Goal: Information Seeking & Learning: Learn about a topic

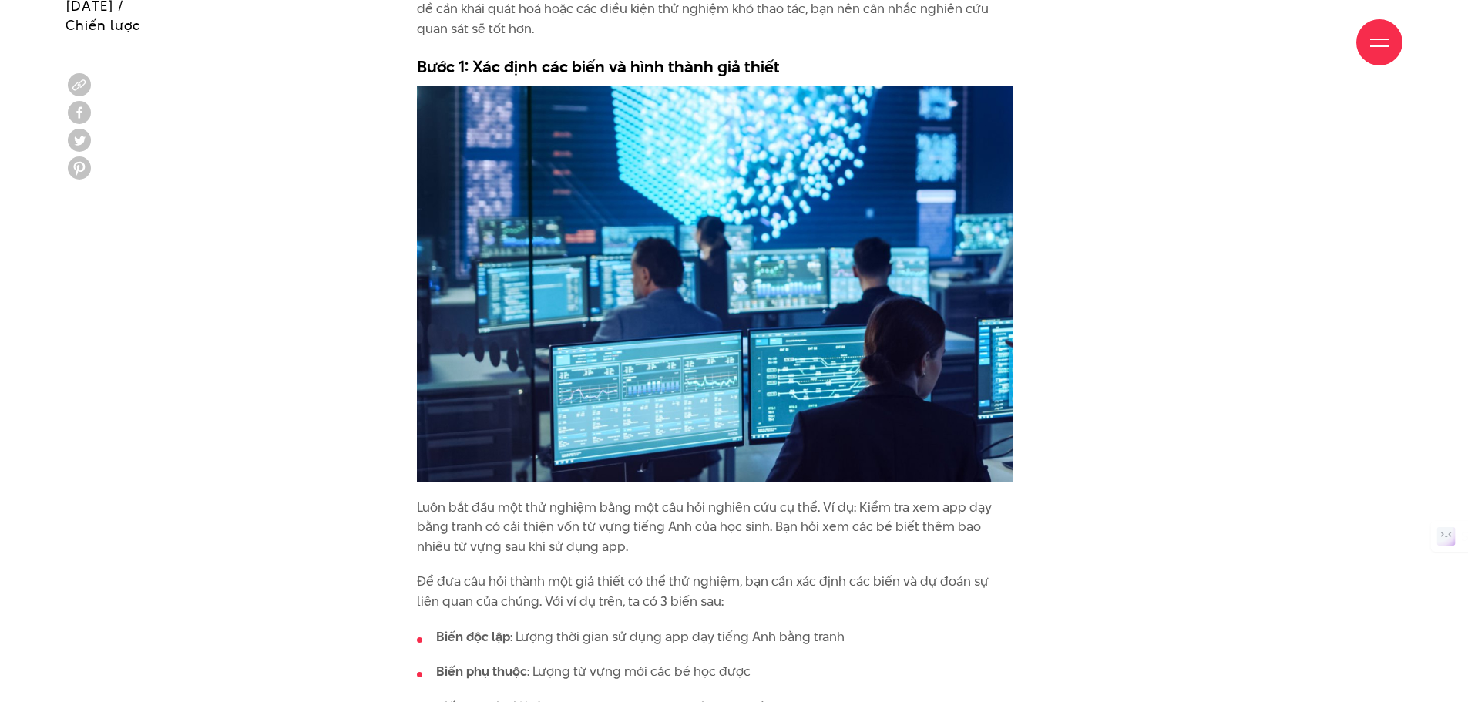
scroll to position [2620, 0]
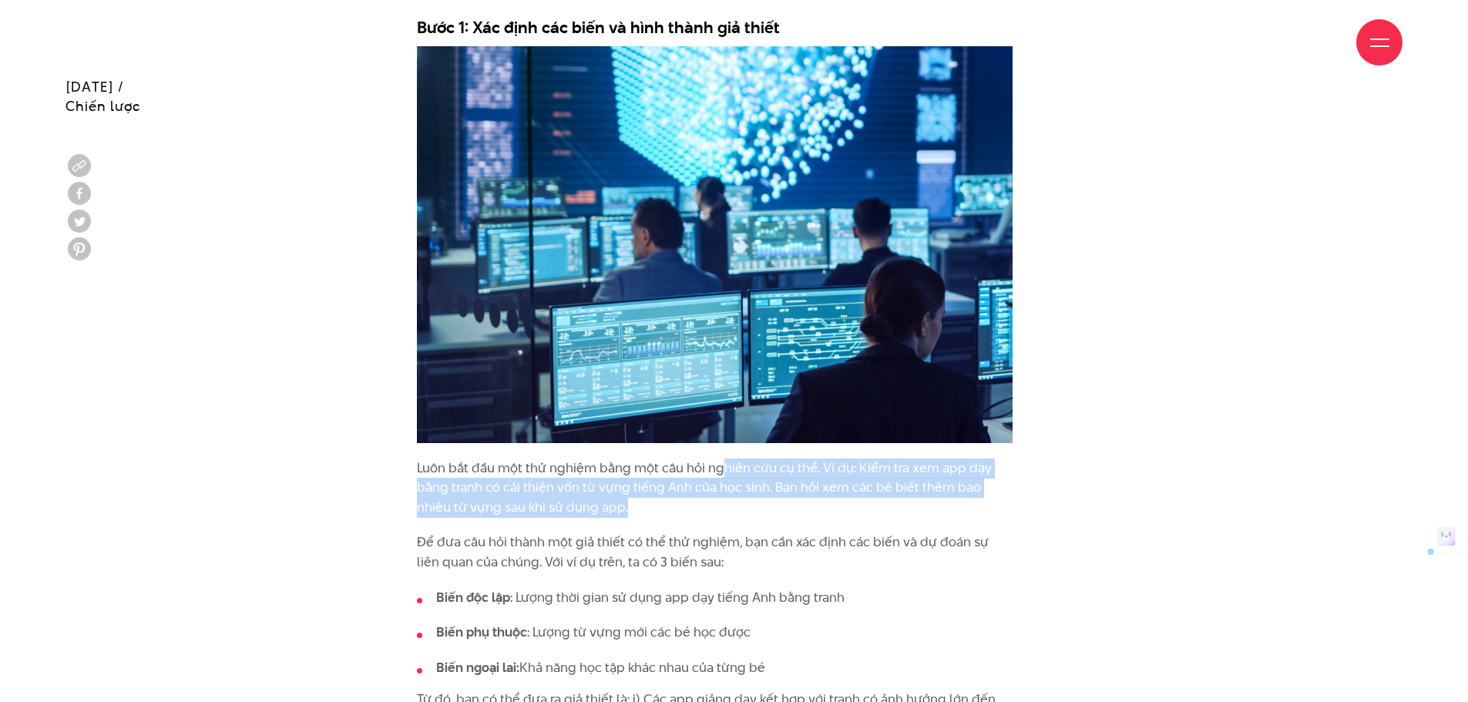
drag, startPoint x: 723, startPoint y: 470, endPoint x: 749, endPoint y: 508, distance: 46.0
click at [749, 508] on p "Luôn bắt đầu một thử nghiệm bằng một câu hỏi nghiên cứu cụ thể. Ví dụ: Kiểm tra…" at bounding box center [715, 487] width 596 height 59
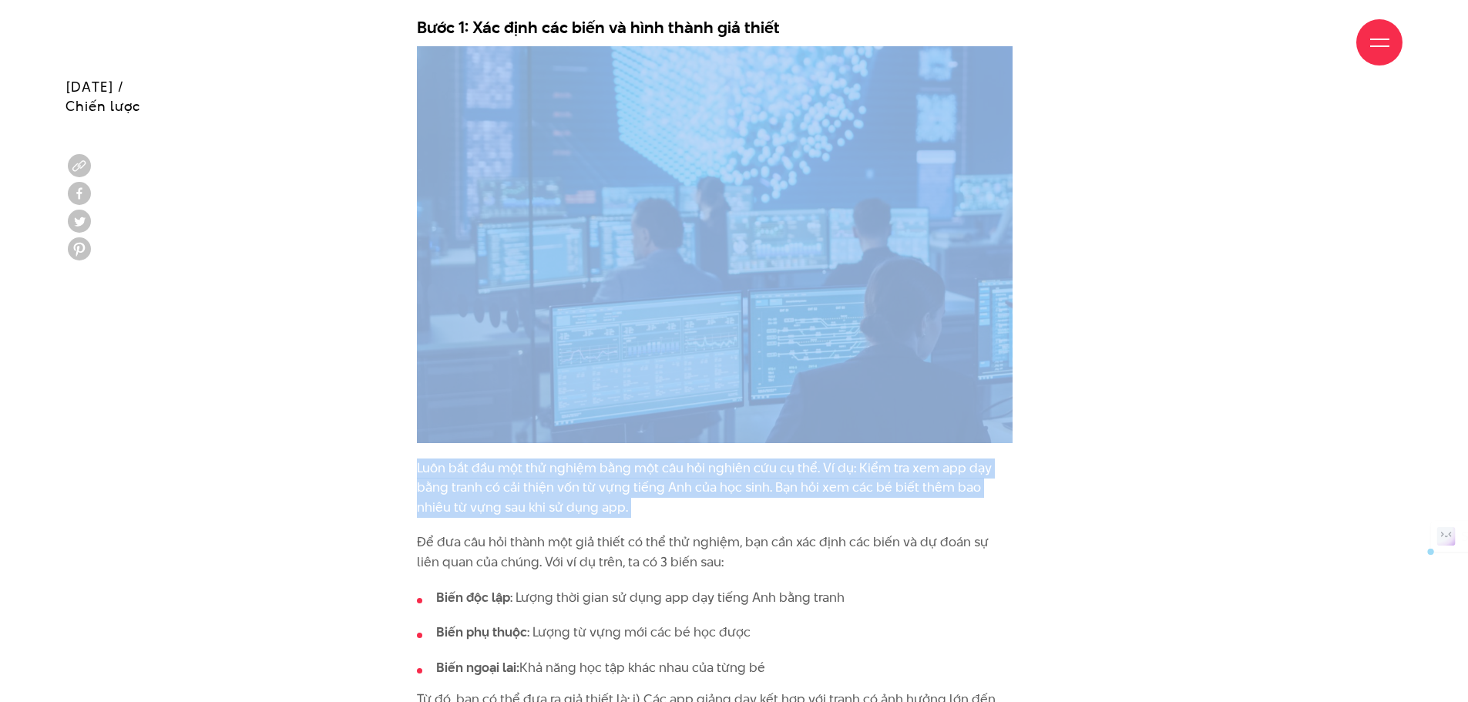
drag, startPoint x: 749, startPoint y: 508, endPoint x: 749, endPoint y: 435, distance: 73.2
click at [749, 435] on div "Thiết kế thử nghiệm - Experimental Design là việc tạo ra một bộ quy trình có hệ…" at bounding box center [715, 667] width 596 height 3609
click at [747, 500] on p "Luôn bắt đầu một thử nghiệm bằng một câu hỏi nghiên cứu cụ thể. Ví dụ: Kiểm tra…" at bounding box center [715, 487] width 596 height 59
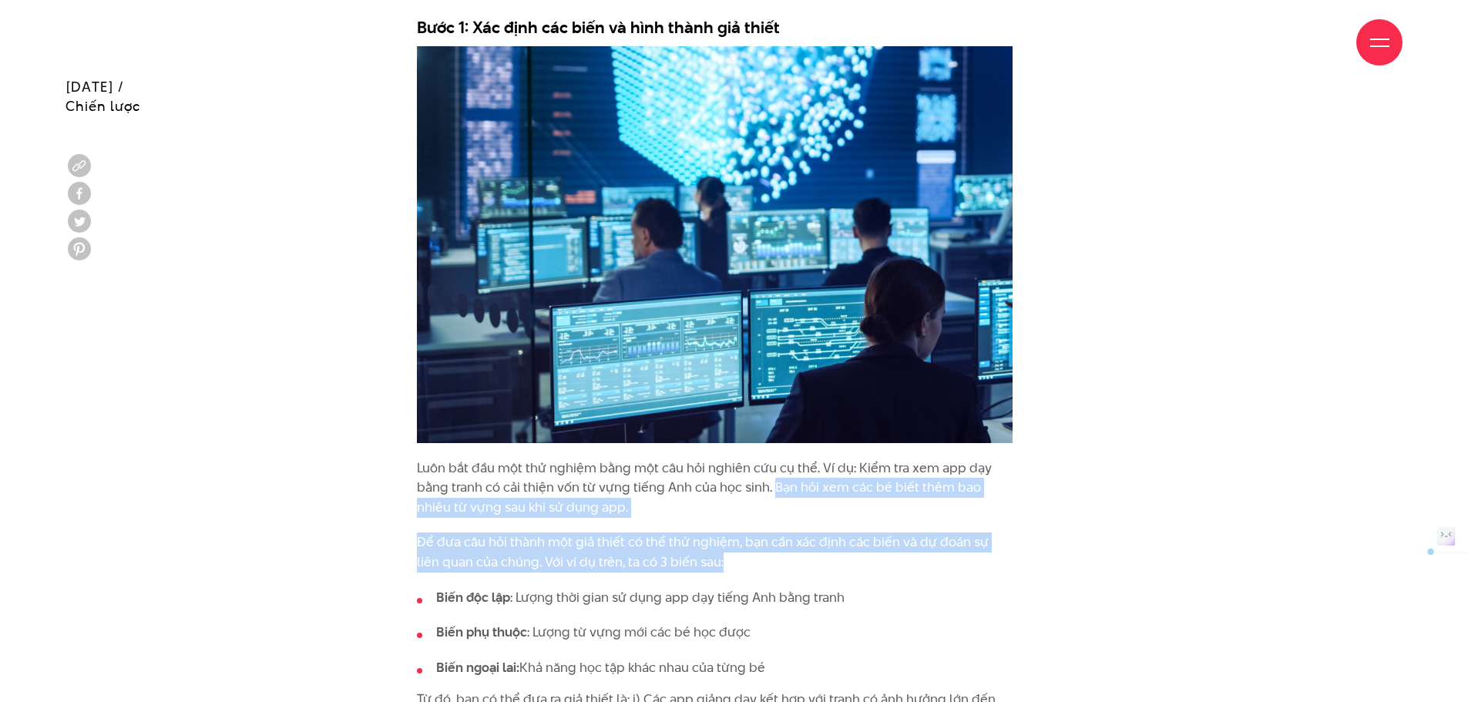
drag, startPoint x: 788, startPoint y: 571, endPoint x: 773, endPoint y: 492, distance: 79.9
click at [773, 492] on div "Thiết kế thử nghiệm - Experimental Design là việc tạo ra một bộ quy trình có hệ…" at bounding box center [715, 667] width 596 height 3609
click at [773, 492] on p "Luôn bắt đầu một thử nghiệm bằng một câu hỏi nghiên cứu cụ thể. Ví dụ: Kiểm tra…" at bounding box center [715, 487] width 596 height 59
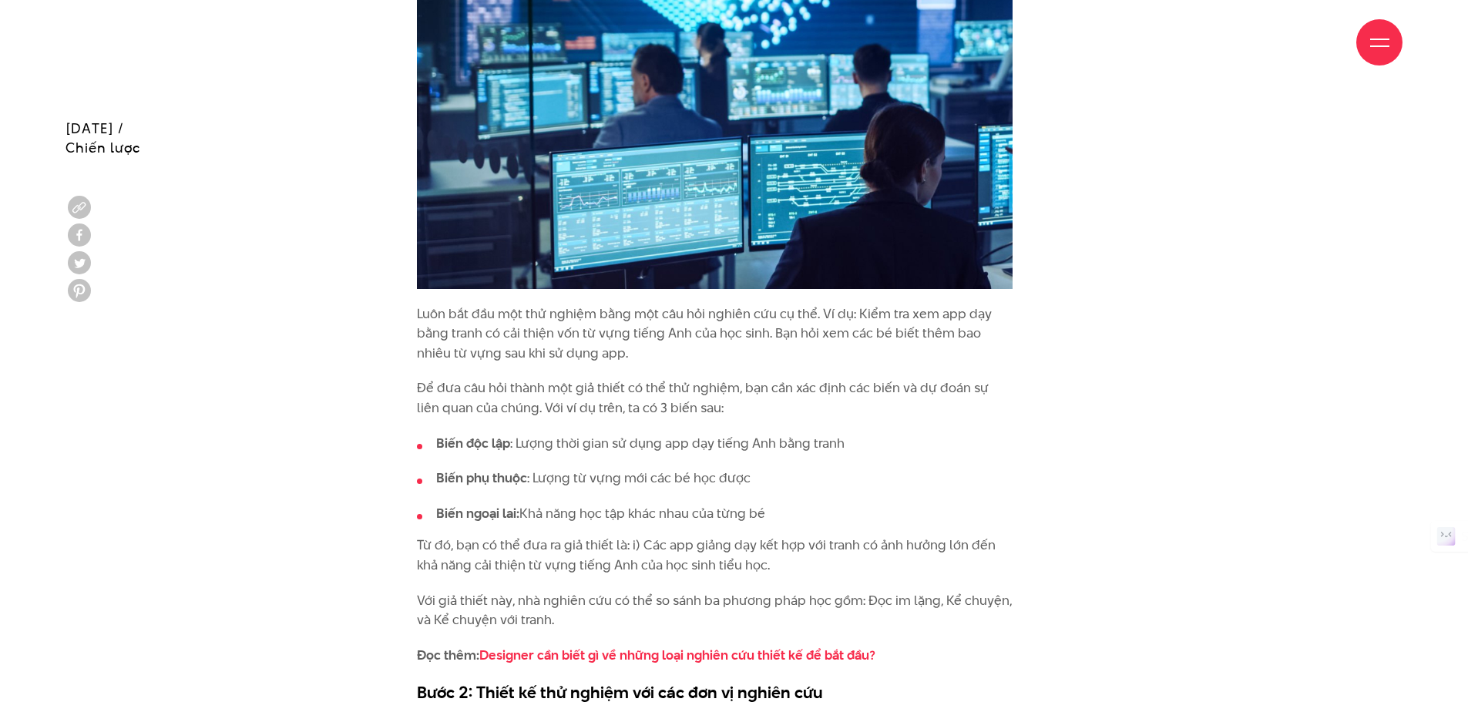
scroll to position [2851, 0]
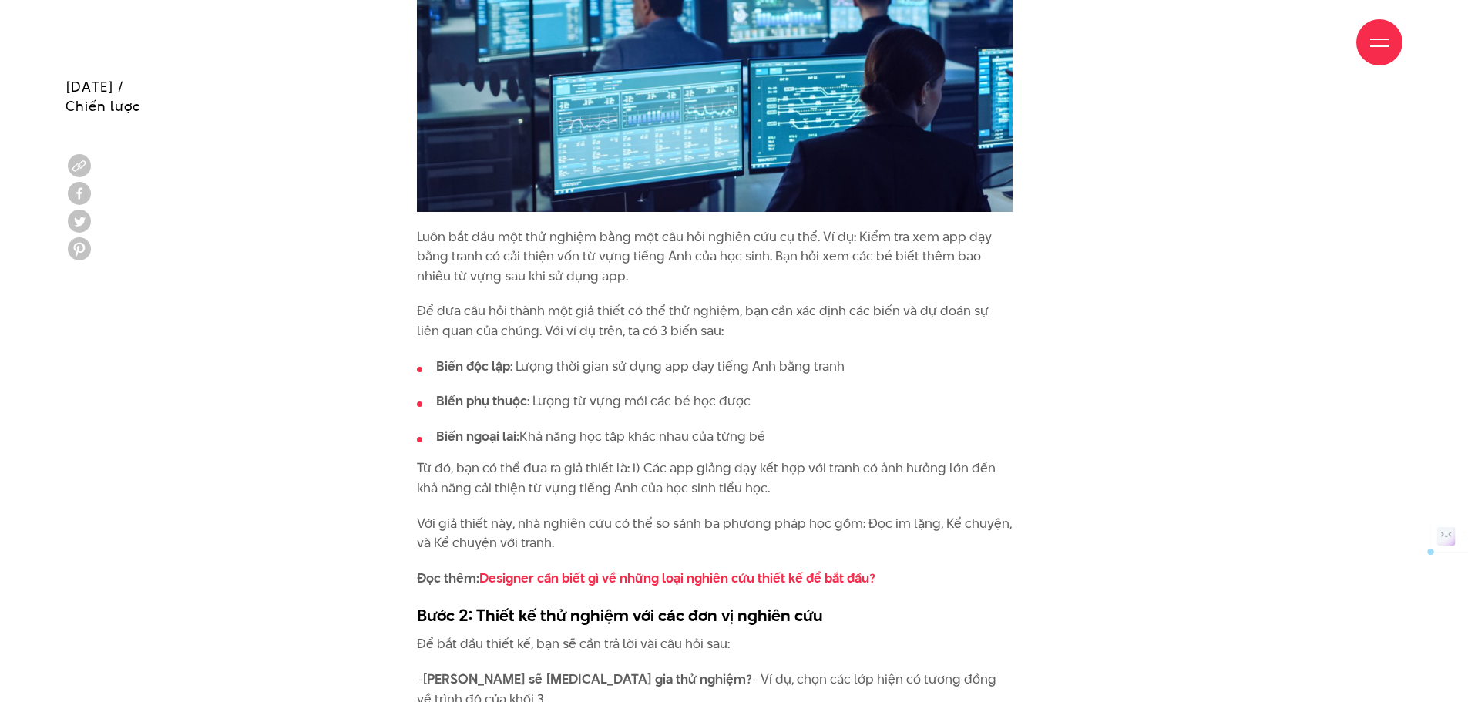
drag, startPoint x: 757, startPoint y: 544, endPoint x: 777, endPoint y: 437, distance: 109.0
click at [777, 437] on div "Thiết kế thử nghiệm - Experimental Design là việc tạo ra một bộ quy trình có hệ…" at bounding box center [715, 435] width 596 height 3609
click at [764, 458] on div "Thiết kế thử nghiệm - Experimental Design là việc tạo ra một bộ quy trình có hệ…" at bounding box center [715, 435] width 596 height 3609
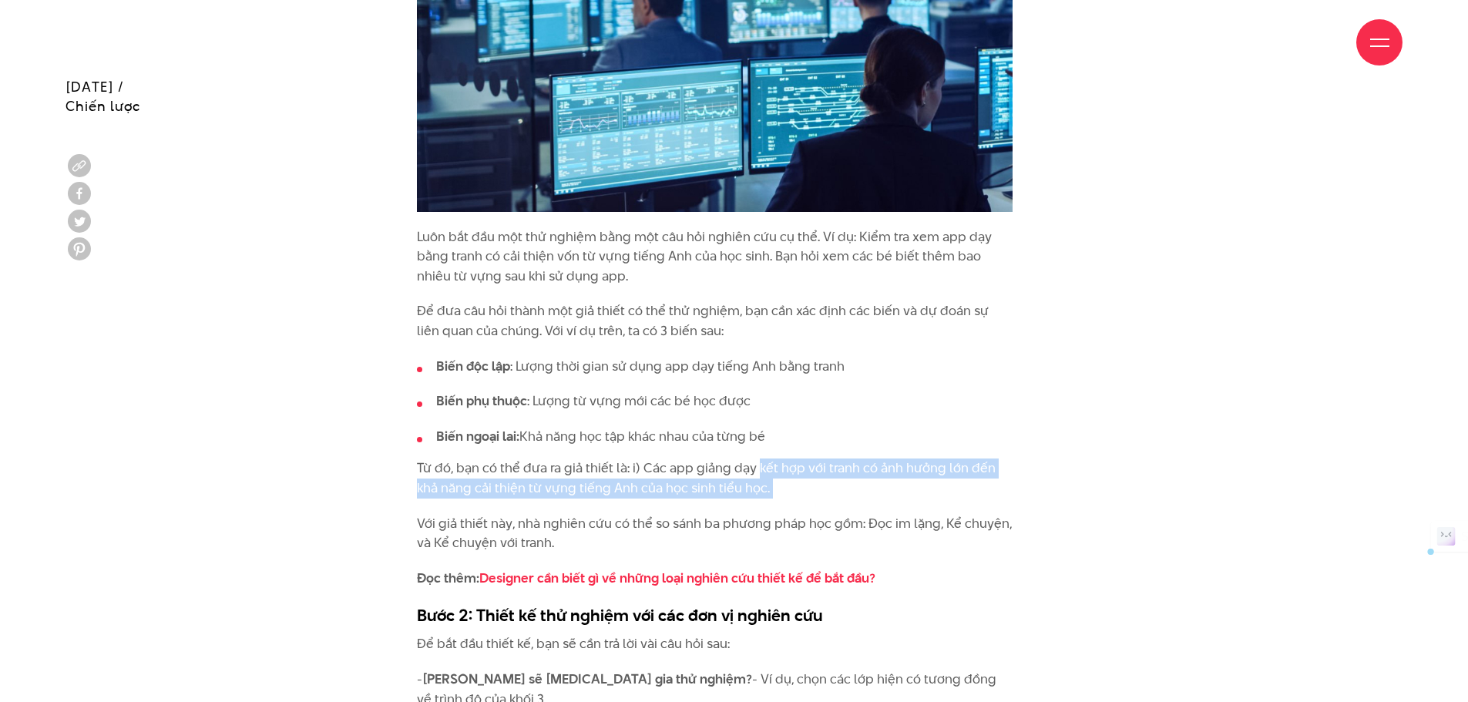
drag, startPoint x: 764, startPoint y: 458, endPoint x: 798, endPoint y: 482, distance: 40.8
click at [798, 482] on div "Thiết kế thử nghiệm - Experimental Design là việc tạo ra một bộ quy trình có hệ…" at bounding box center [715, 435] width 596 height 3609
click at [794, 485] on p "Từ đó, bạn có thể đưa ra giả thiết là: i) Các app giảng dạy kết hợp với tranh c…" at bounding box center [715, 477] width 596 height 39
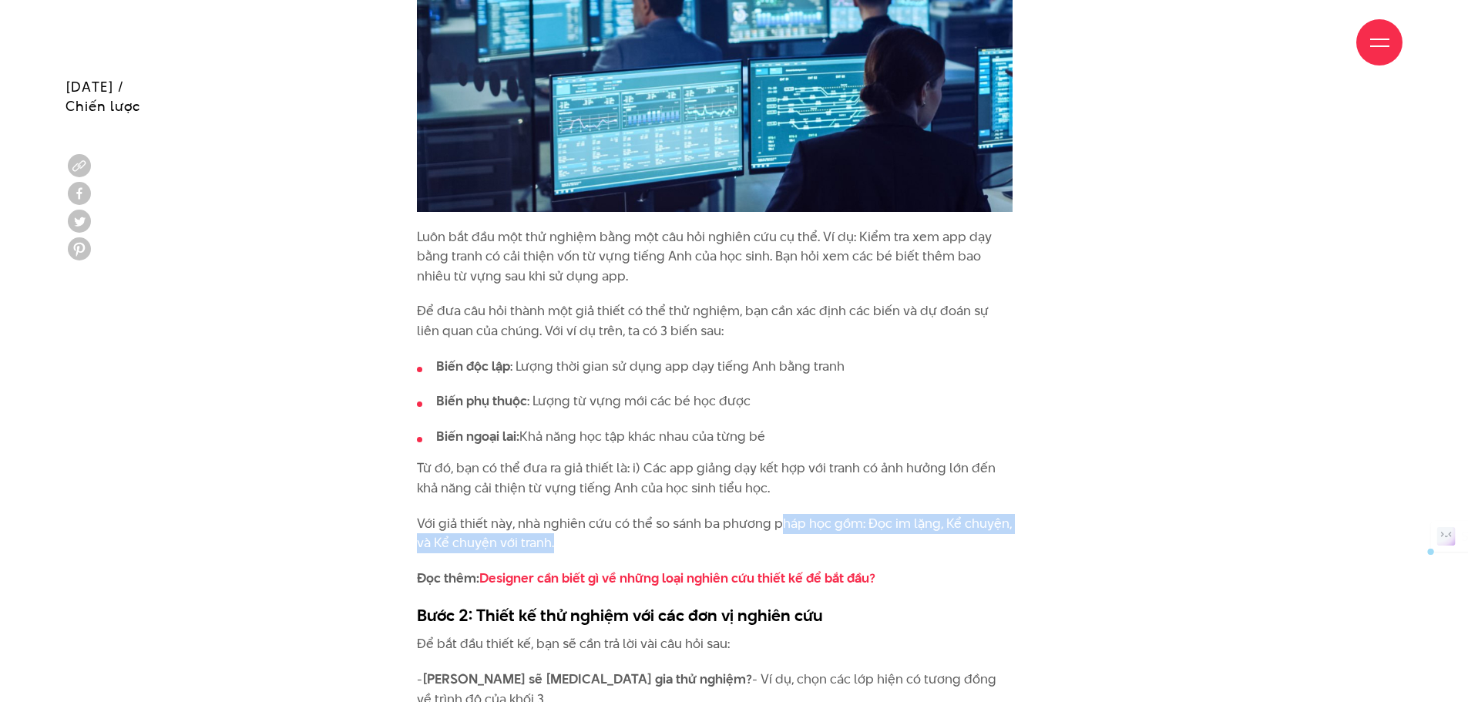
drag, startPoint x: 782, startPoint y: 502, endPoint x: 802, endPoint y: 544, distance: 46.2
click at [802, 544] on div "Thiết kế thử nghiệm - Experimental Design là việc tạo ra một bộ quy trình có hệ…" at bounding box center [715, 435] width 596 height 3609
click at [802, 545] on p "Với giả thiết này, nhà nghiên cứu có thể so sánh ba phương pháp học gồm: Đọc im…" at bounding box center [715, 533] width 596 height 39
drag, startPoint x: 802, startPoint y: 545, endPoint x: 806, endPoint y: 490, distance: 54.8
click at [806, 490] on div "Thiết kế thử nghiệm - Experimental Design là việc tạo ra một bộ quy trình có hệ…" at bounding box center [715, 435] width 596 height 3609
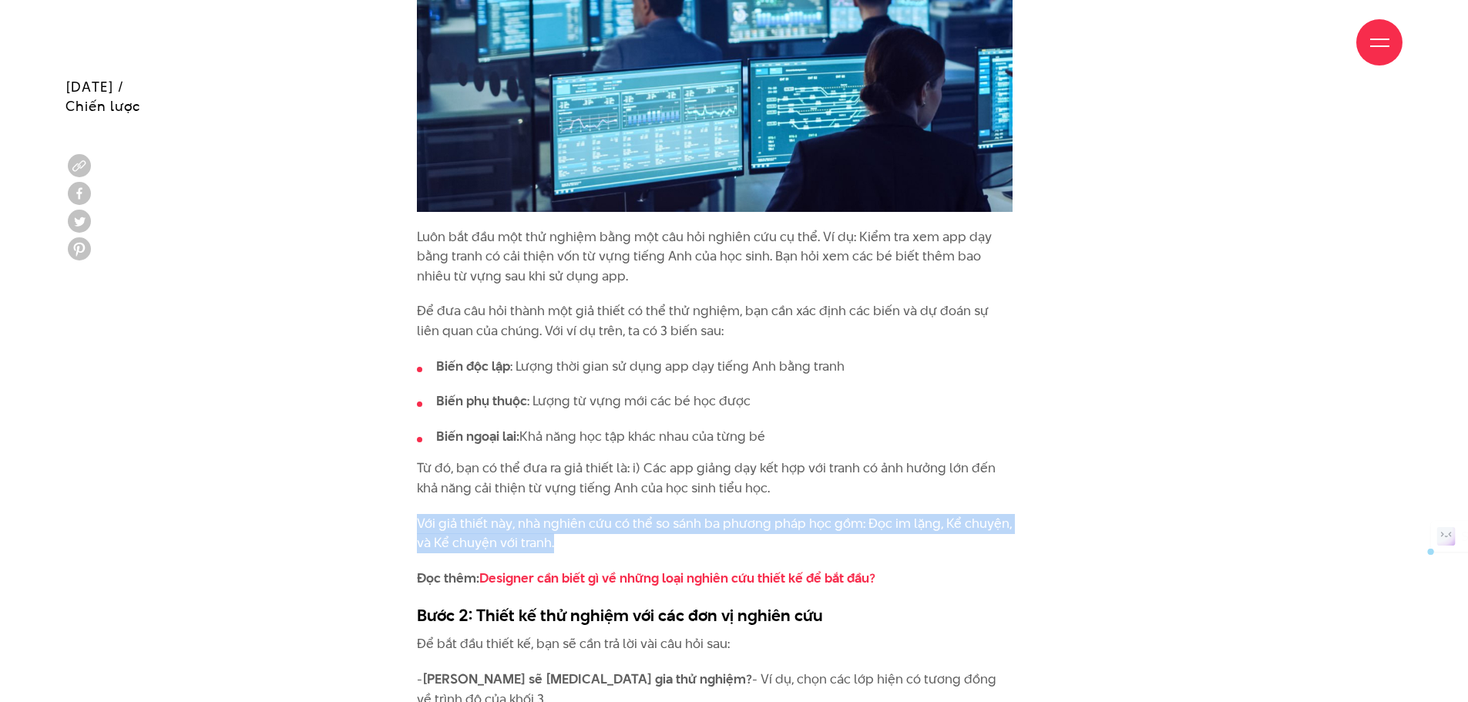
click at [806, 490] on p "Từ đó, bạn có thể đưa ra giả thiết là: i) Các app giảng dạy kết hợp với tranh c…" at bounding box center [715, 477] width 596 height 39
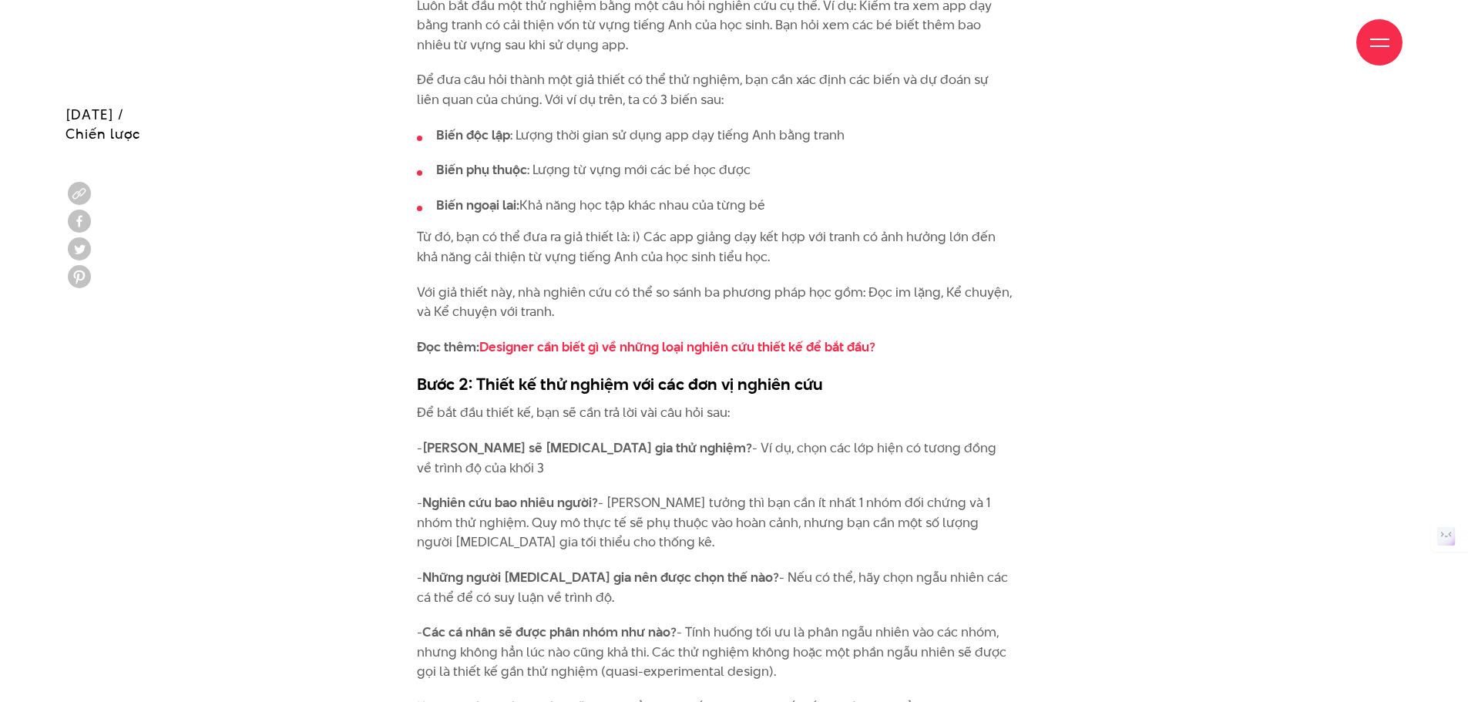
scroll to position [3159, 0]
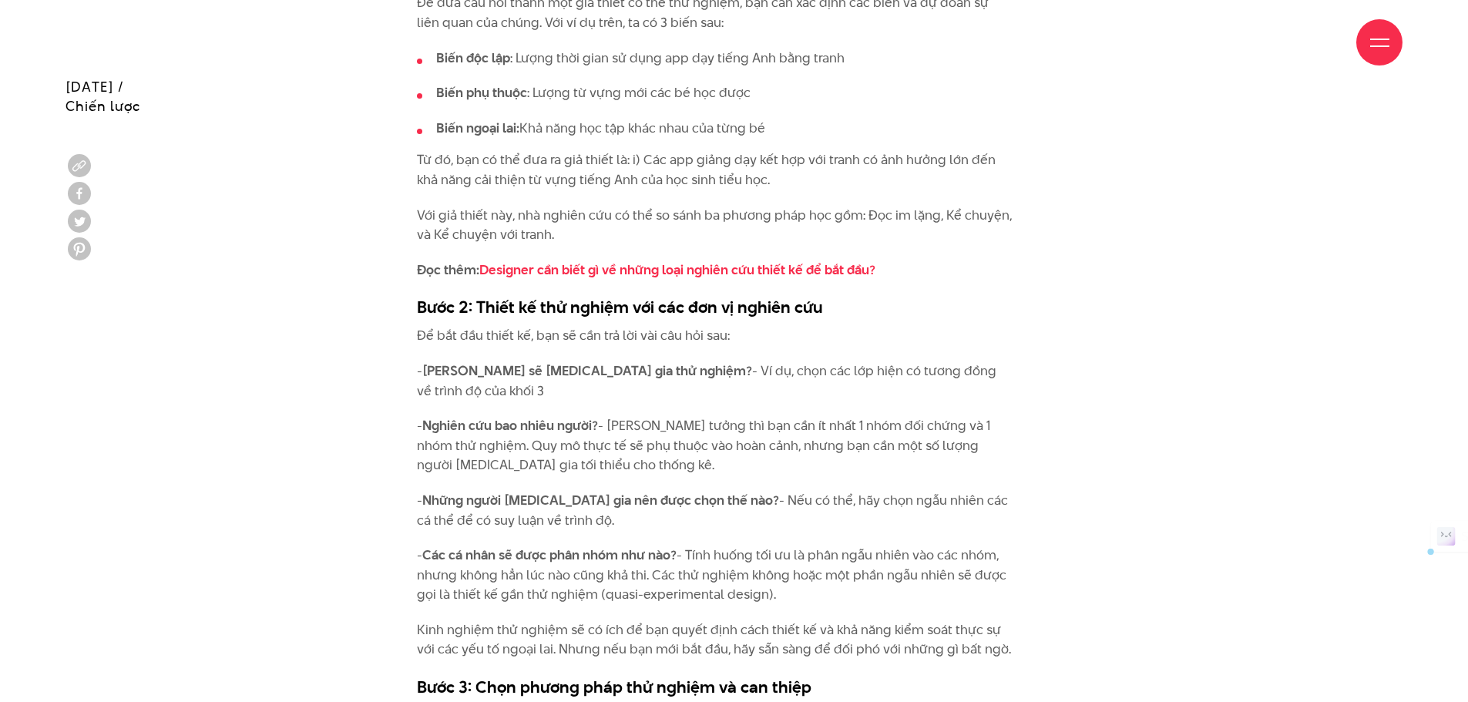
drag, startPoint x: 826, startPoint y: 379, endPoint x: 982, endPoint y: 375, distance: 155.7
click at [982, 375] on p "- Ai sẽ [MEDICAL_DATA] gia thử nghiệm? - Ví dụ, chọn các lớp hiện có tương đồng…" at bounding box center [715, 380] width 596 height 39
click at [969, 391] on div "Thiết kế thử nghiệm - Experimental Design là việc tạo ra một bộ quy trình có hệ…" at bounding box center [715, 127] width 596 height 3609
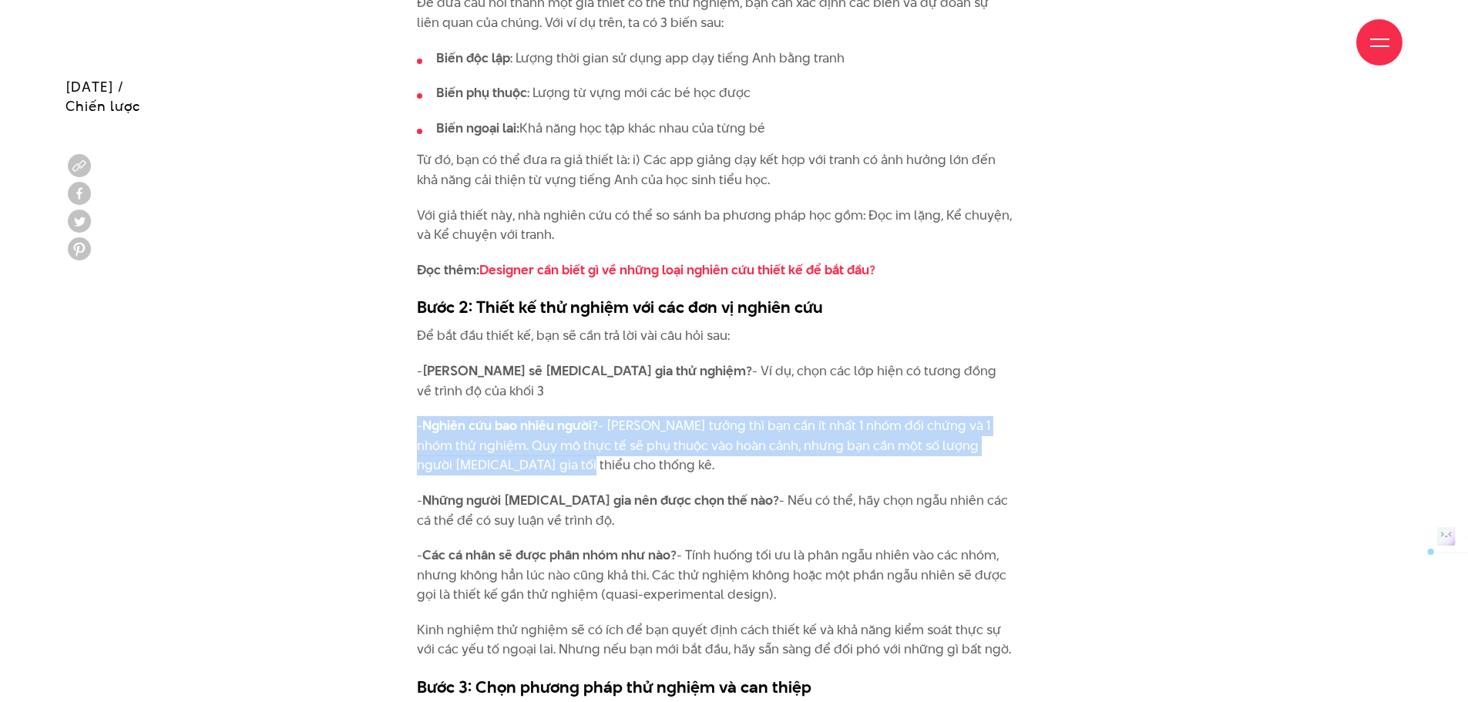
drag, startPoint x: 948, startPoint y: 449, endPoint x: 955, endPoint y: 380, distance: 69.8
click at [955, 380] on div "Thiết kế thử nghiệm - Experimental Design là việc tạo ra một bộ quy trình có hệ…" at bounding box center [715, 127] width 596 height 3609
click at [939, 416] on p "- Nghiên cứu bao nhiêu người? - [PERSON_NAME] tưởng thì bạn cần ít nhất 1 nhóm …" at bounding box center [715, 445] width 596 height 59
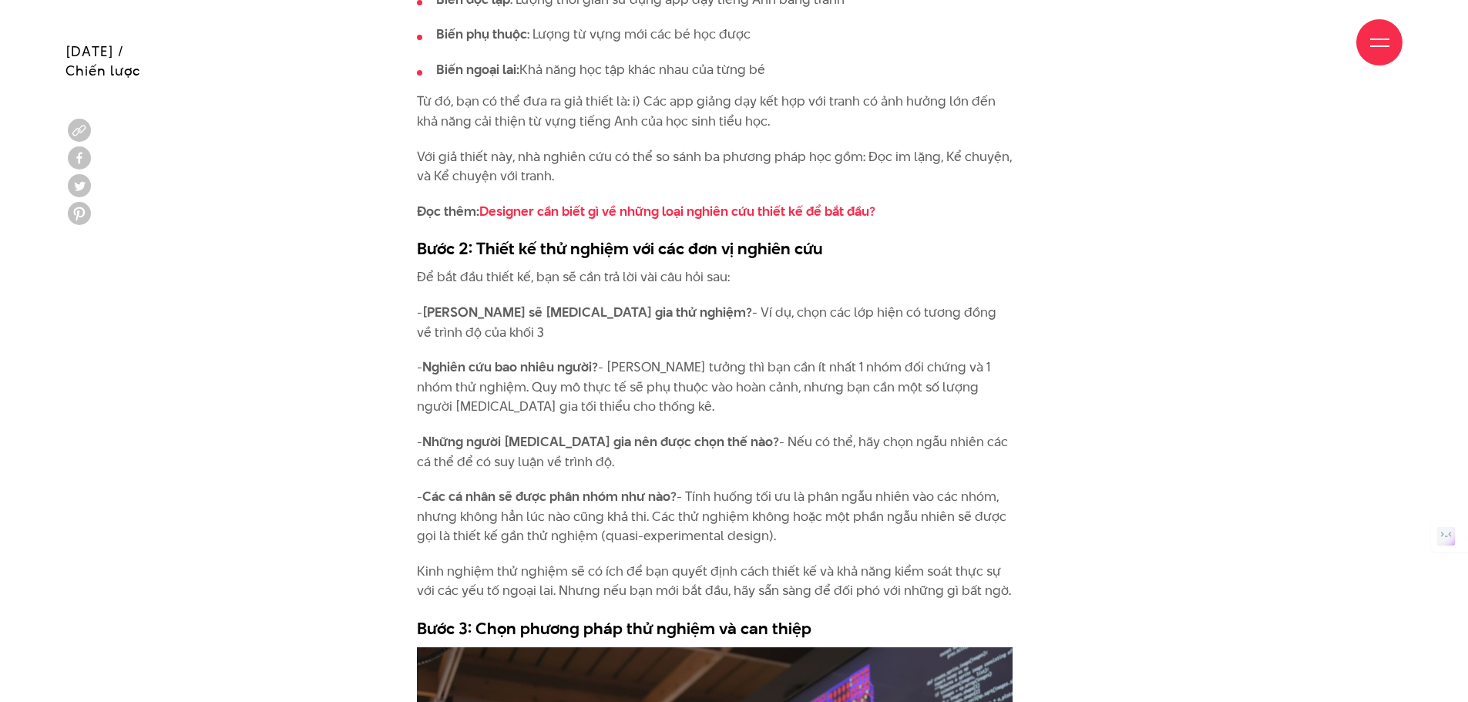
scroll to position [3313, 0]
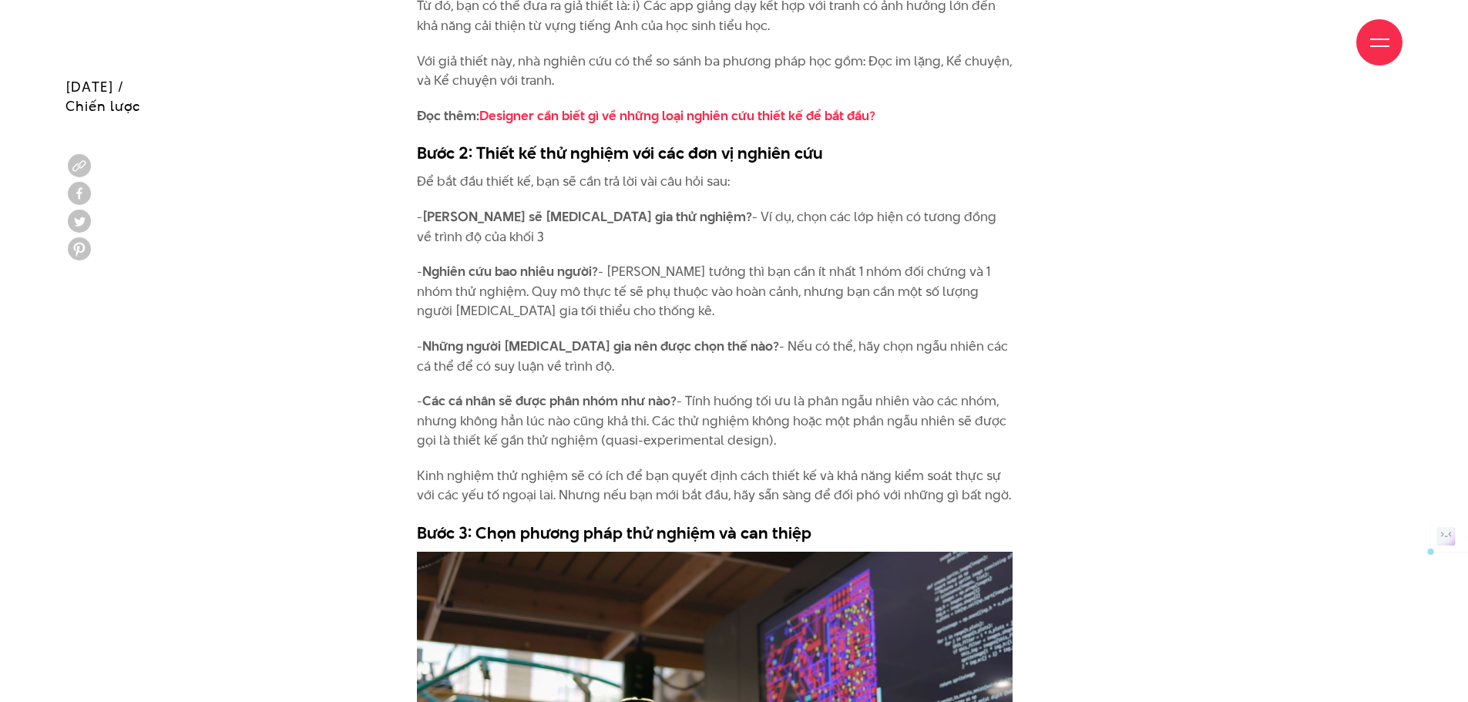
drag, startPoint x: 687, startPoint y: 380, endPoint x: 855, endPoint y: 428, distance: 174.9
click at [855, 428] on p "- Các cá nhân sẽ được phân nhóm như nào? - Tính huống tối ưu là phân ngẫu nhiên…" at bounding box center [715, 420] width 596 height 59
click at [844, 425] on p "- Các cá nhân sẽ được phân nhóm như nào? - Tính huống tối ưu là phân ngẫu nhiên…" at bounding box center [715, 420] width 596 height 59
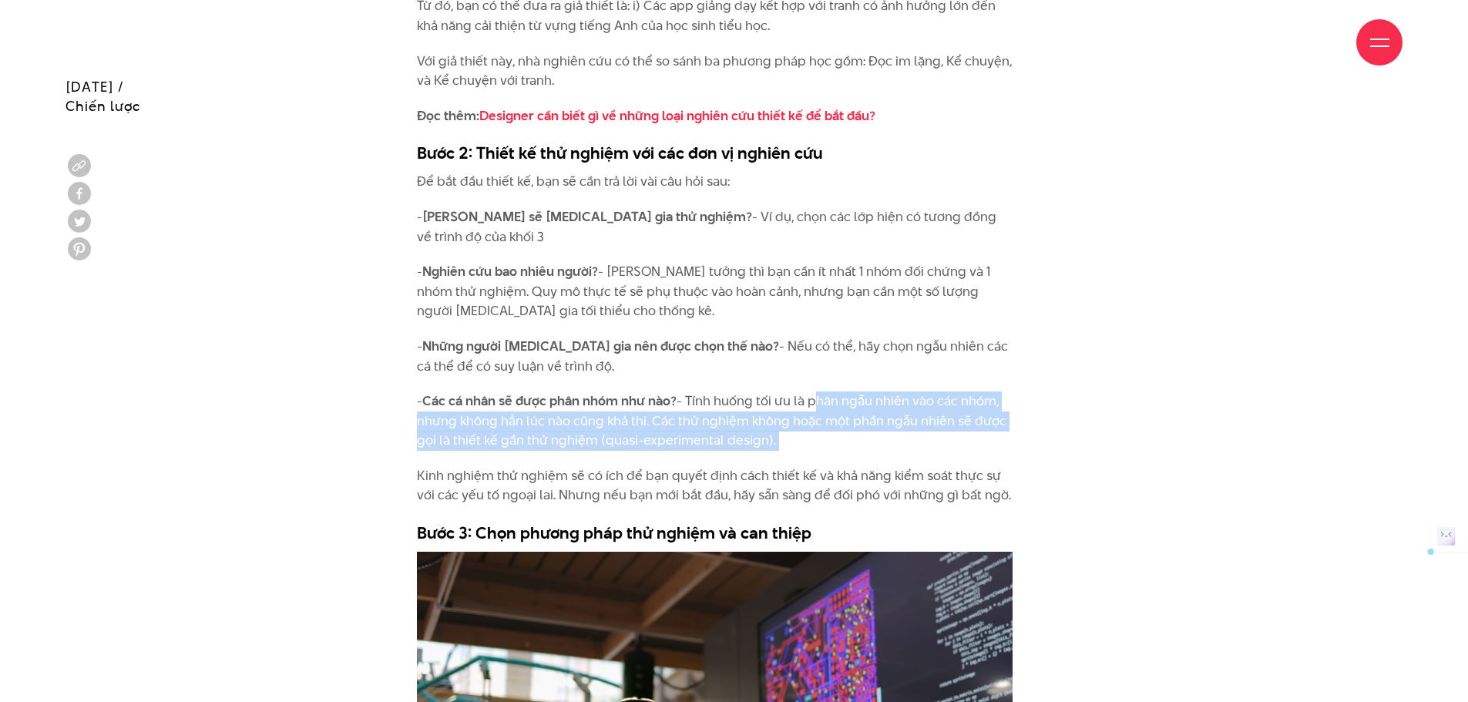
drag, startPoint x: 844, startPoint y: 425, endPoint x: 830, endPoint y: 366, distance: 60.9
click at [820, 392] on p "- Các cá nhân sẽ được phân nhóm như nào? - Tính huống tối ưu là phân ngẫu nhiên…" at bounding box center [715, 420] width 596 height 59
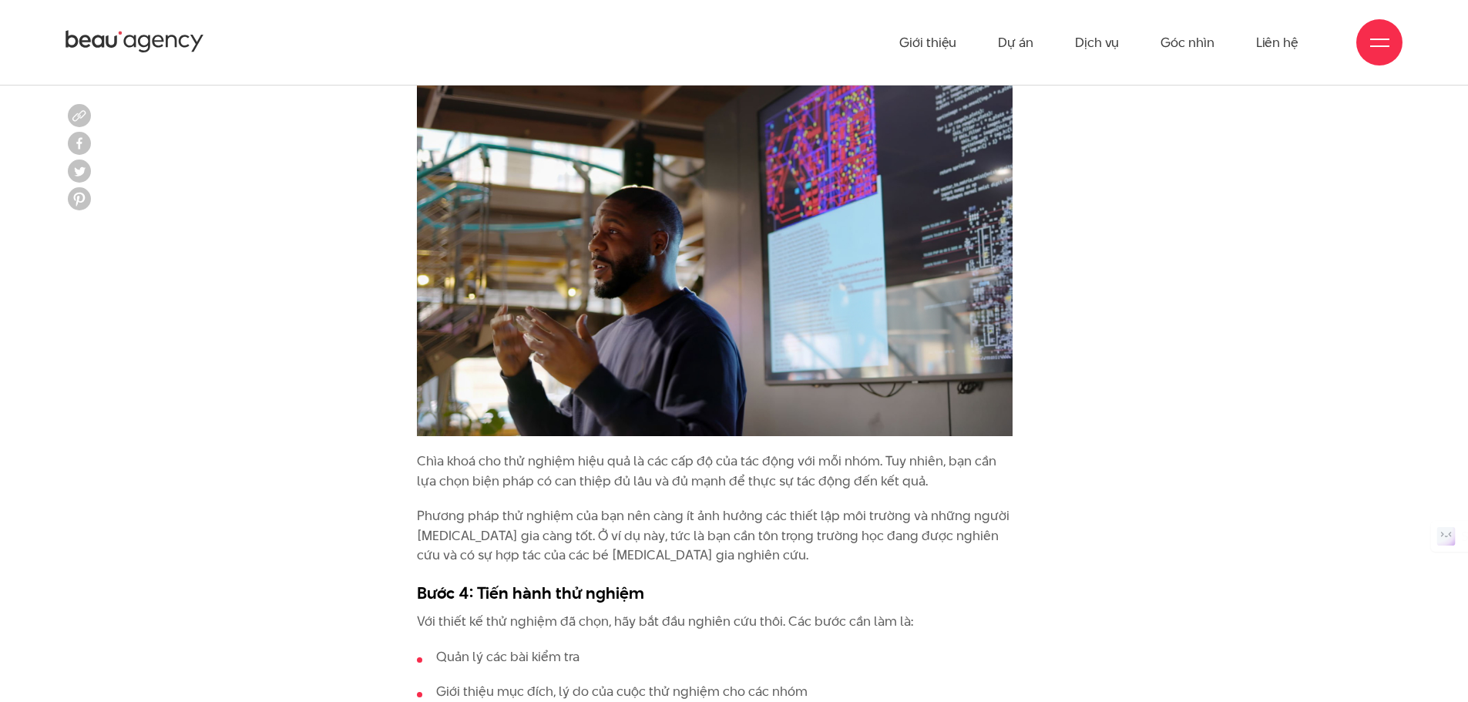
scroll to position [3853, 0]
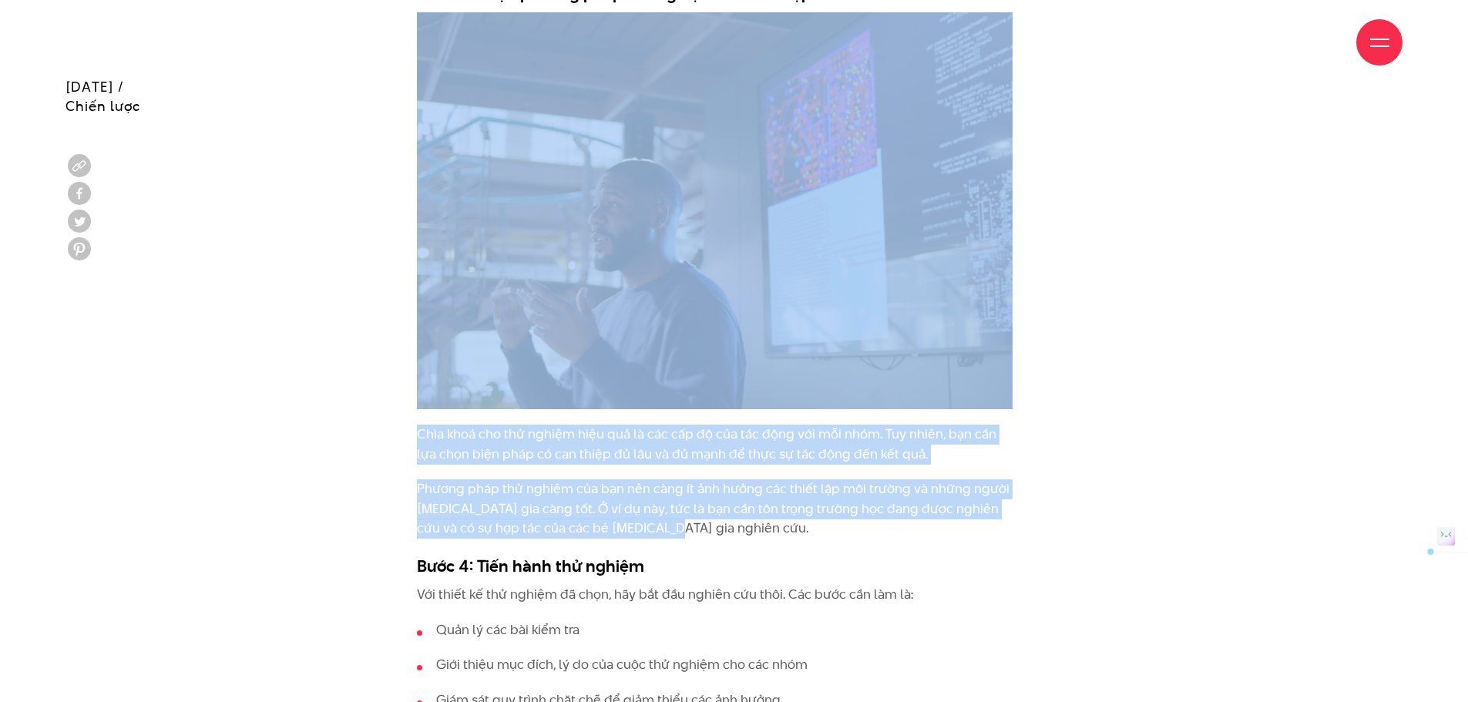
drag, startPoint x: 690, startPoint y: 508, endPoint x: 702, endPoint y: 380, distance: 128.4
click at [681, 387] on img at bounding box center [715, 210] width 596 height 397
drag, startPoint x: 685, startPoint y: 500, endPoint x: 681, endPoint y: 343, distance: 157.2
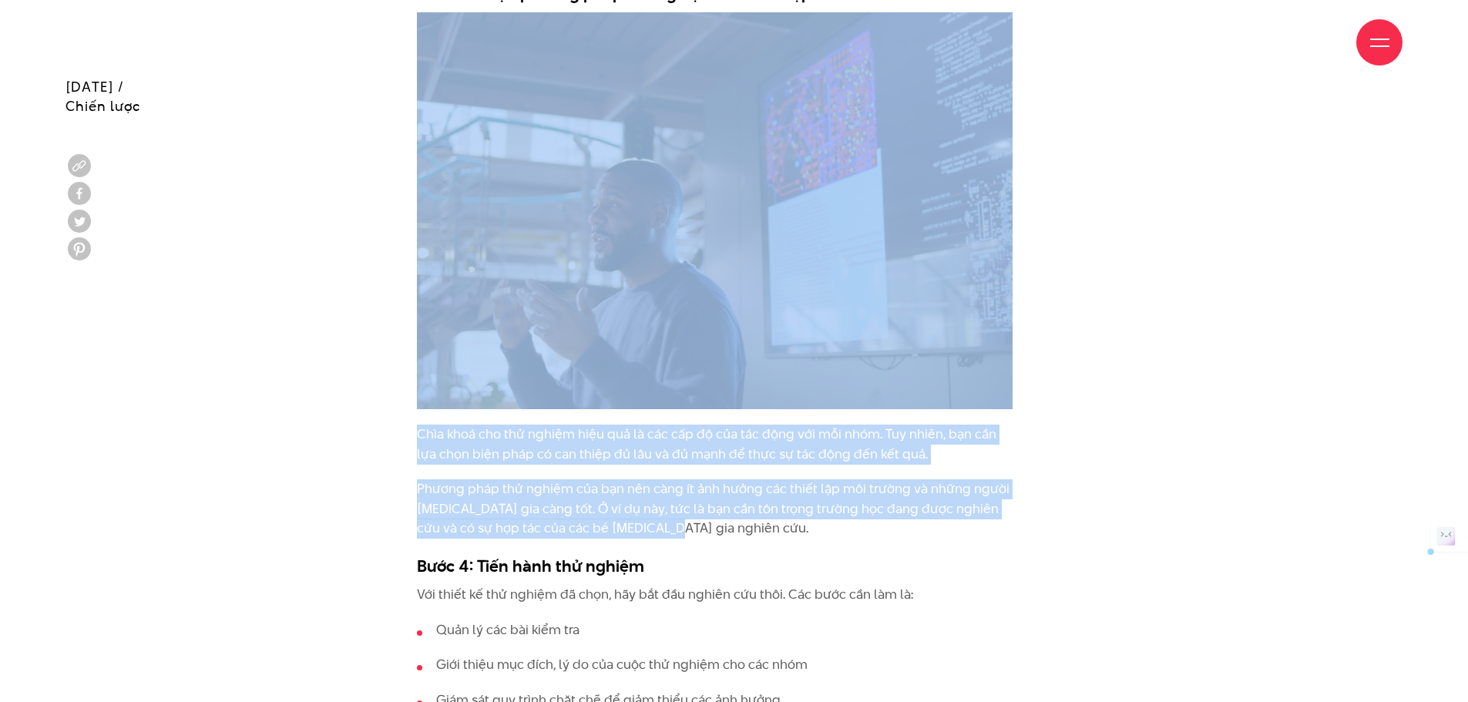
click at [705, 480] on p "Phương pháp thử nghiệm của bạn nên càng ít ảnh hưởng các thiết lập môi trường v…" at bounding box center [715, 508] width 596 height 59
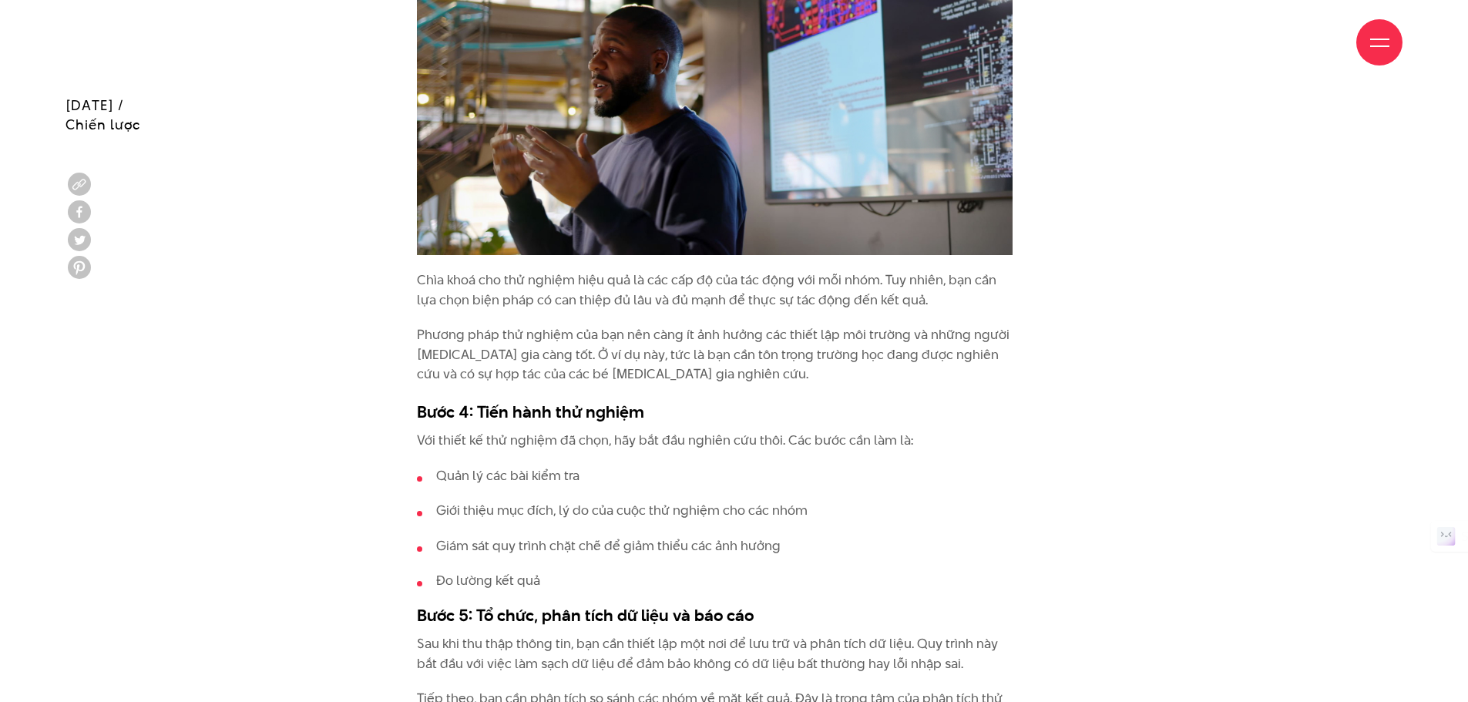
scroll to position [4084, 0]
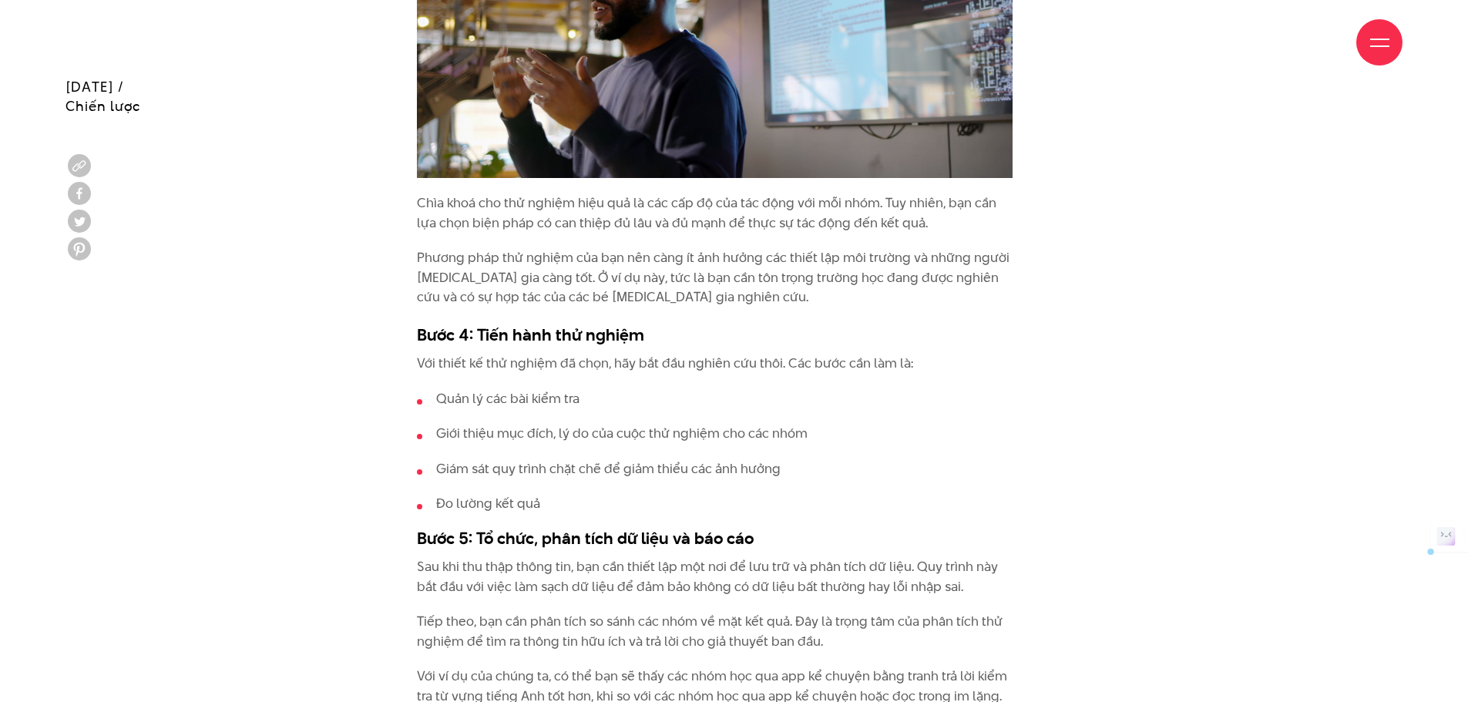
drag, startPoint x: 599, startPoint y: 336, endPoint x: 661, endPoint y: 482, distance: 158.4
click at [655, 469] on ul "Quản lý các bài kiểm tra Giới thiệu mục đích, lý do của cuộc thử nghiệm cho các…" at bounding box center [715, 451] width 596 height 125
drag, startPoint x: 646, startPoint y: 477, endPoint x: 645, endPoint y: 315, distance: 161.8
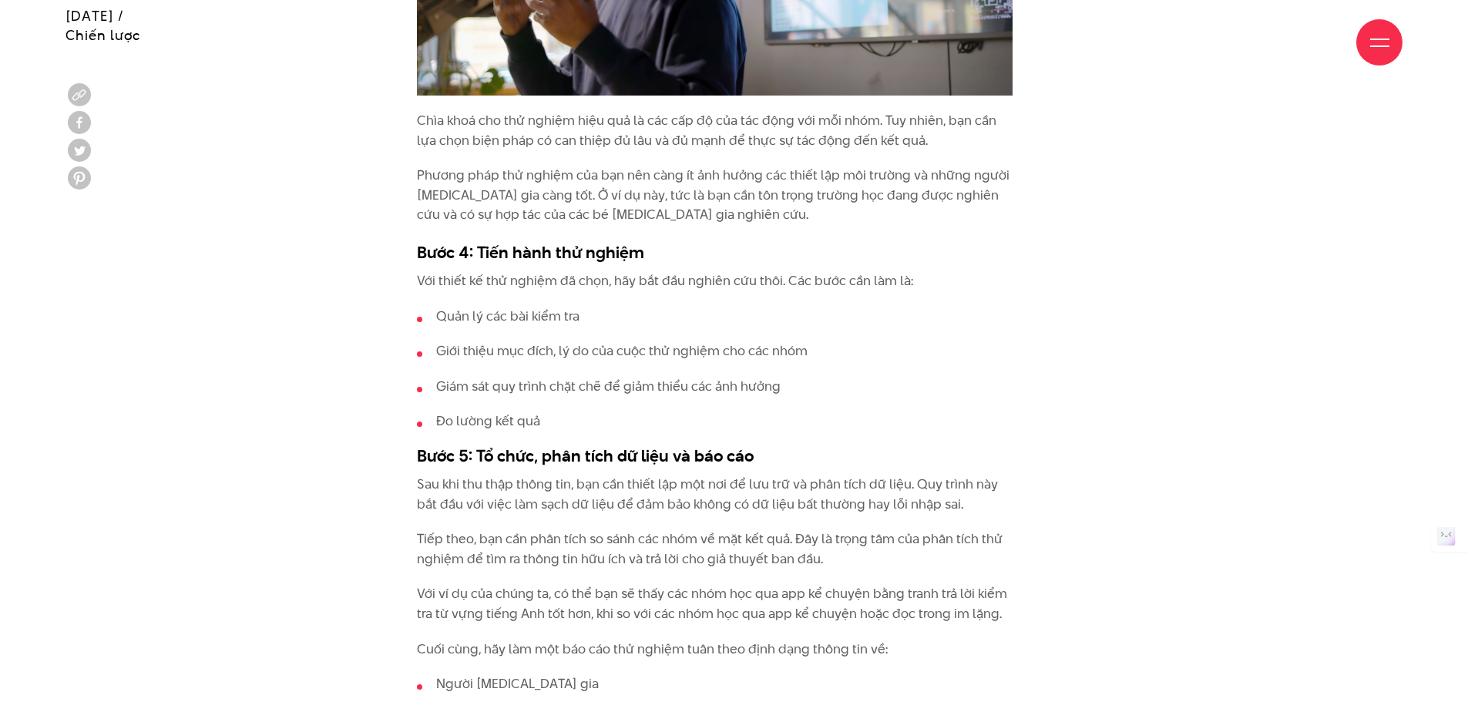
scroll to position [4392, 0]
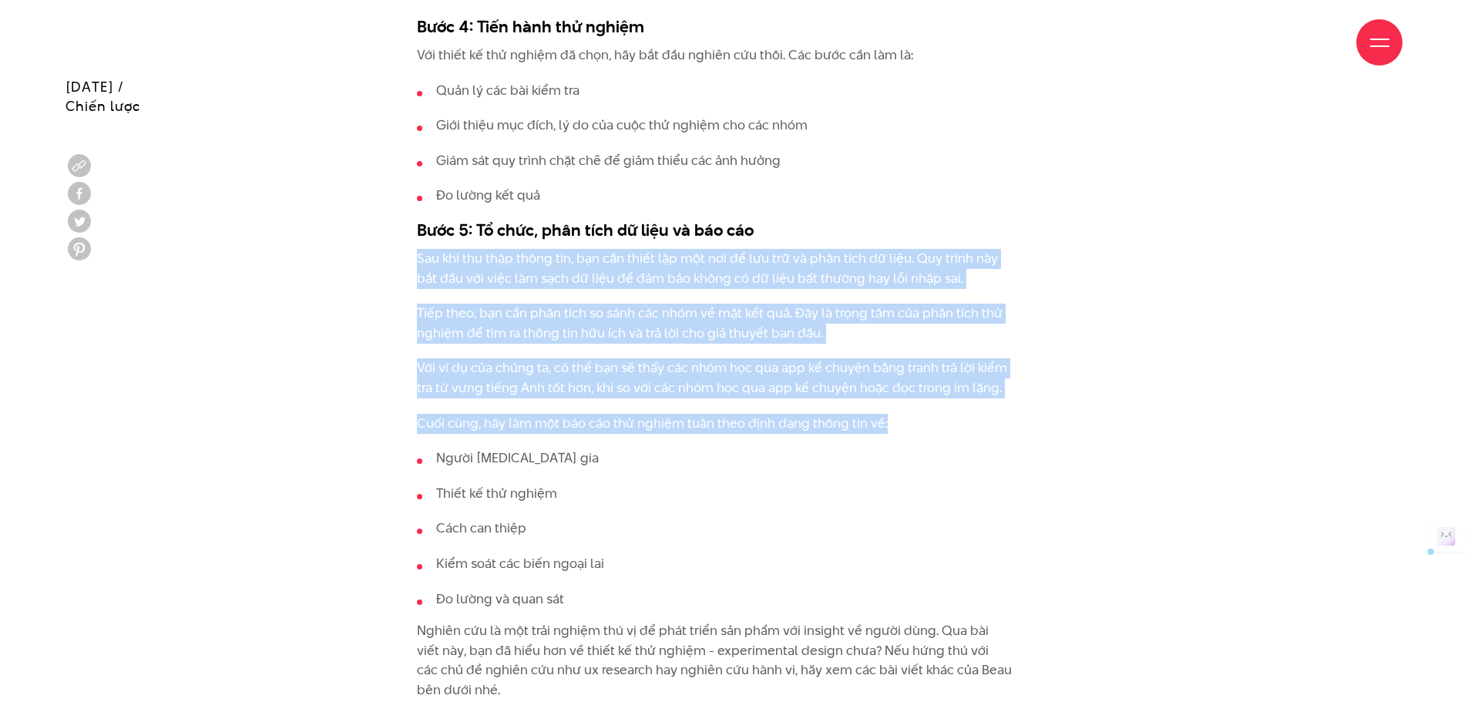
drag, startPoint x: 415, startPoint y: 237, endPoint x: 915, endPoint y: 405, distance: 526.8
click at [915, 414] on p "Cuối cùng, hãy làm một báo cáo thử nghiệm tuân theo định dạng thông tin về:" at bounding box center [715, 424] width 596 height 20
drag, startPoint x: 915, startPoint y: 406, endPoint x: 908, endPoint y: 208, distance: 198.1
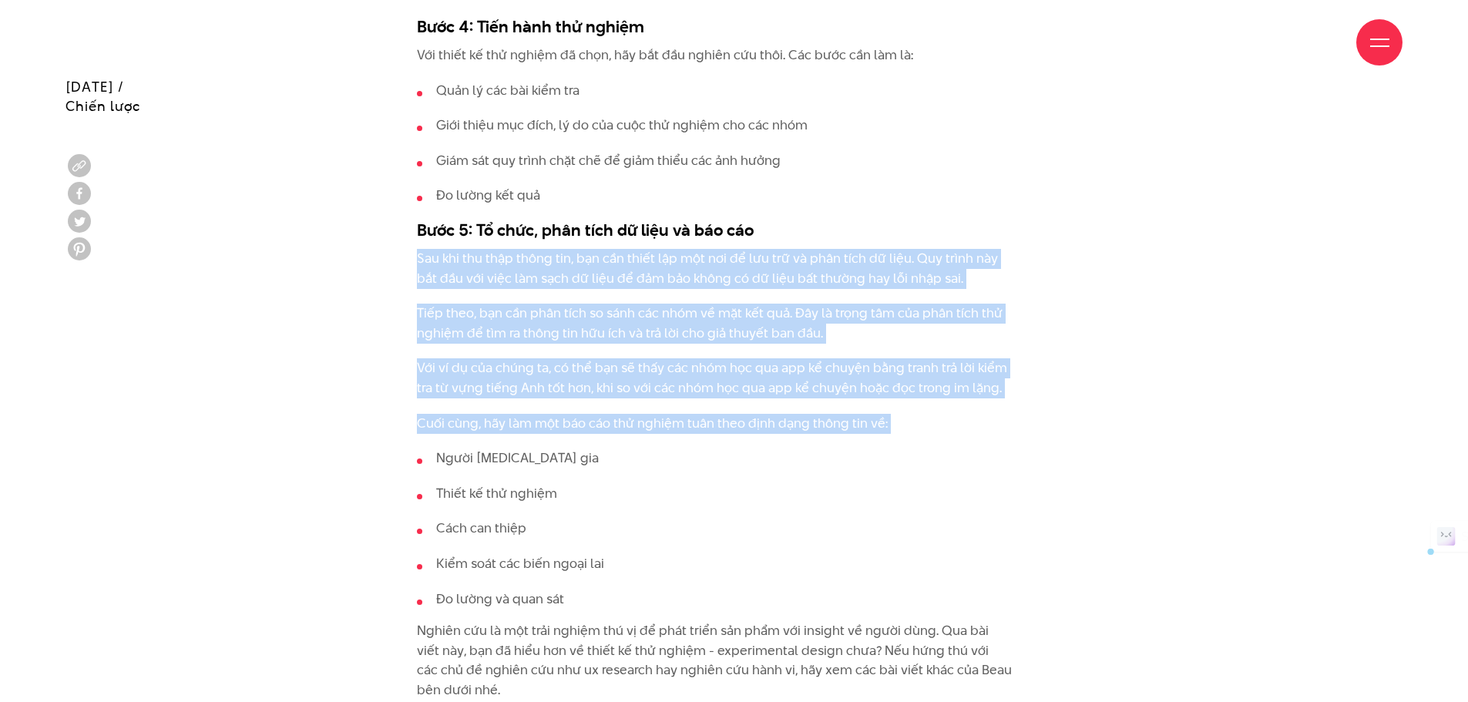
drag, startPoint x: 901, startPoint y: 411, endPoint x: 838, endPoint y: 158, distance: 260.5
click at [827, 218] on h3 "Bước 5: Tổ chức, phân tích dữ liệu và báo cáo" at bounding box center [715, 229] width 596 height 23
drag, startPoint x: 907, startPoint y: 407, endPoint x: 907, endPoint y: 190, distance: 216.5
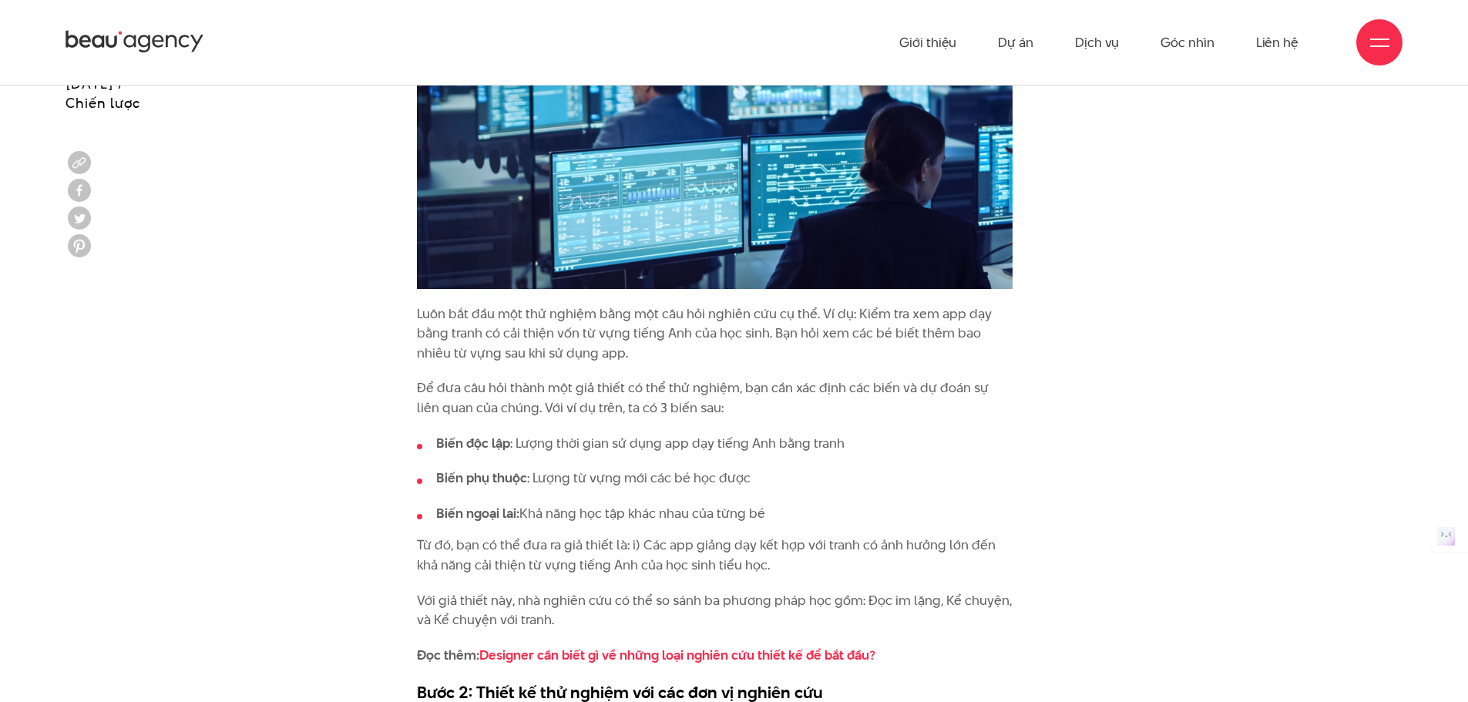
scroll to position [2466, 0]
